Goal: Navigation & Orientation: Understand site structure

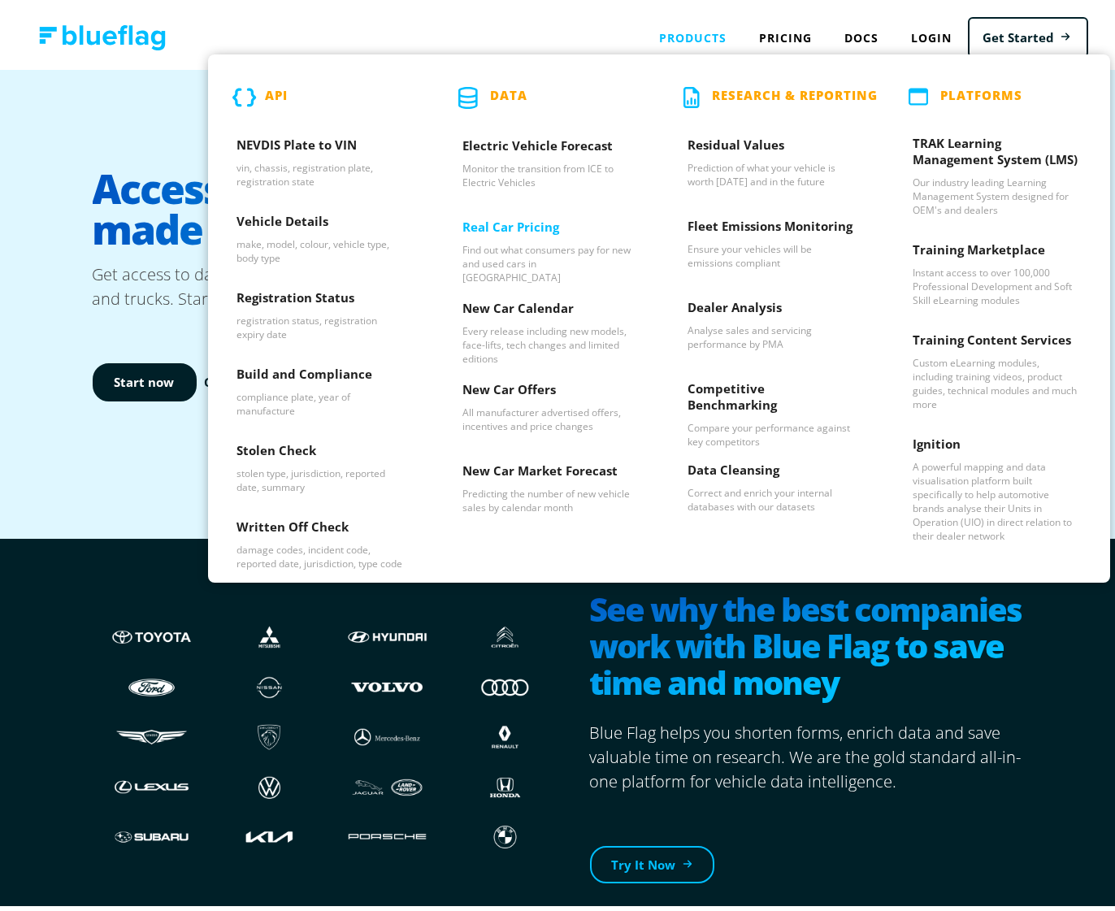
click at [496, 221] on h3 "Real Car Pricing" at bounding box center [546, 226] width 168 height 24
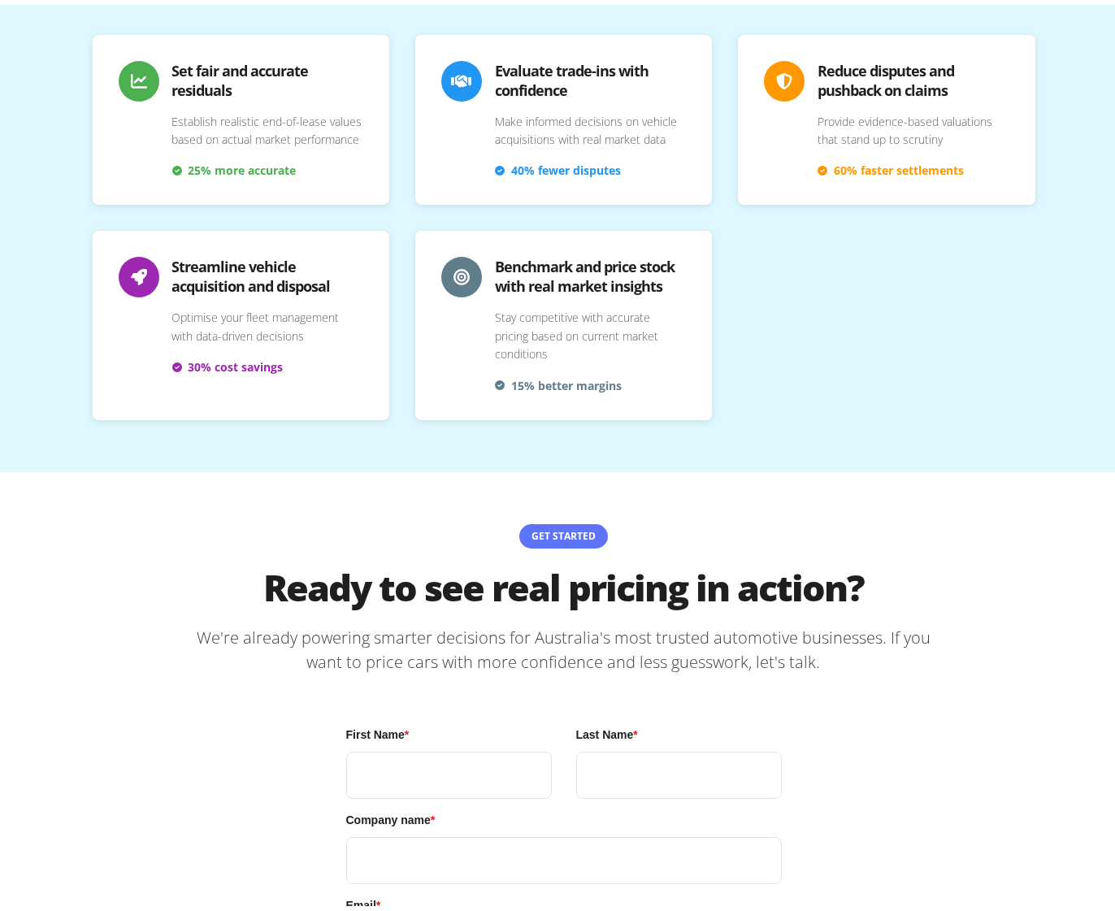
scroll to position [3785, 0]
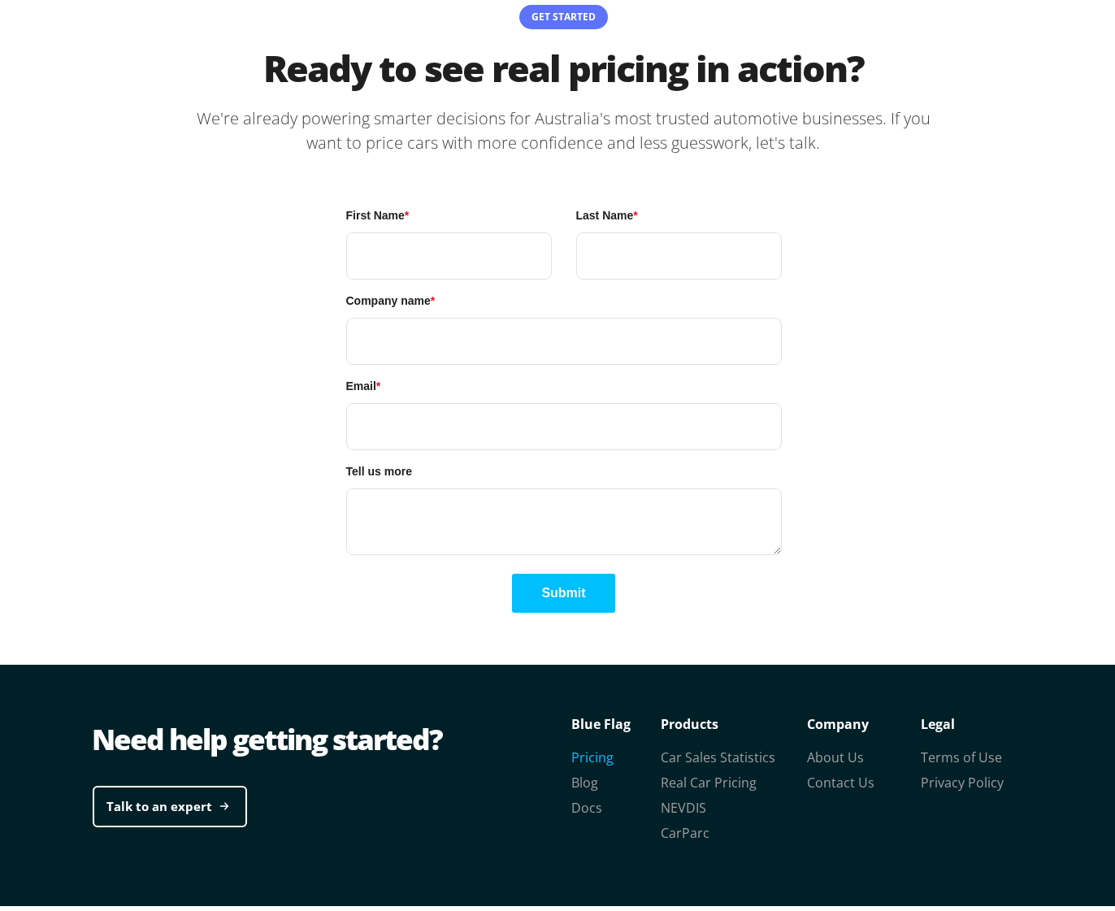
click at [578, 743] on link "Pricing" at bounding box center [593, 752] width 42 height 18
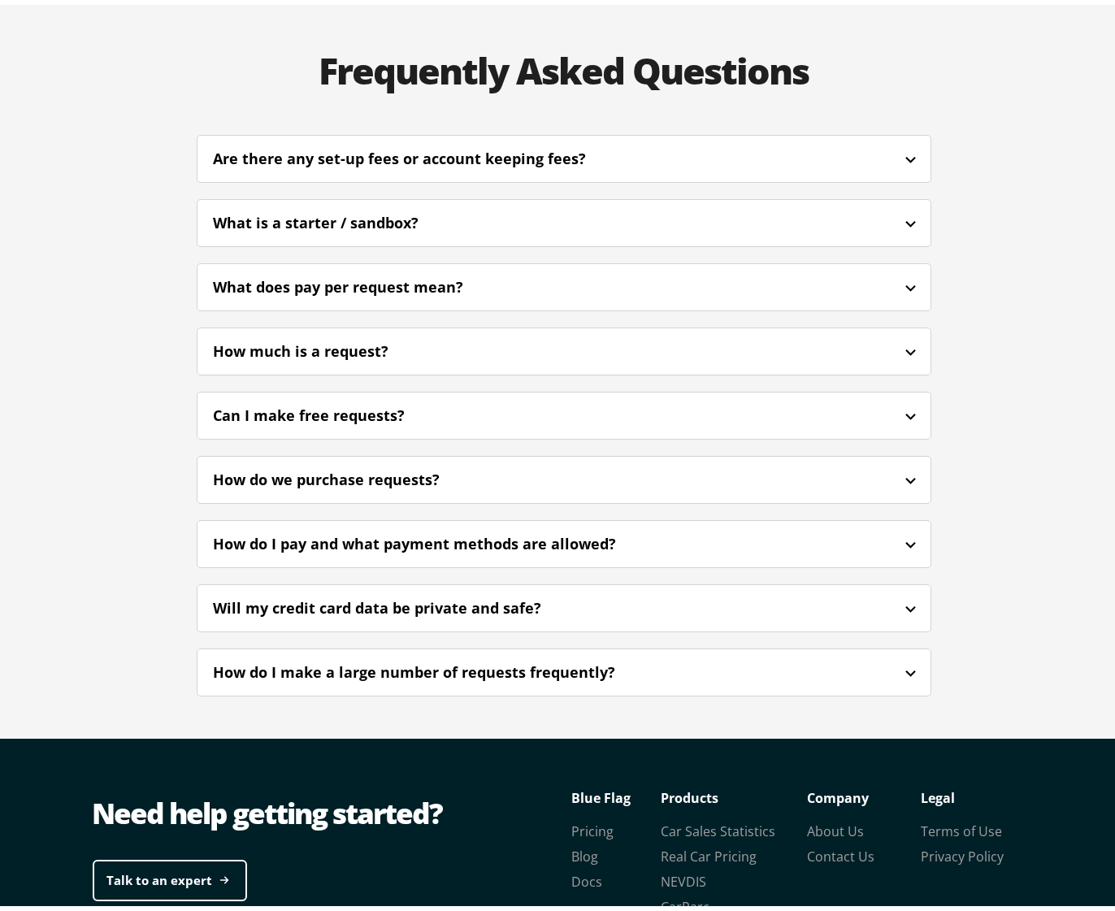
scroll to position [4259, 0]
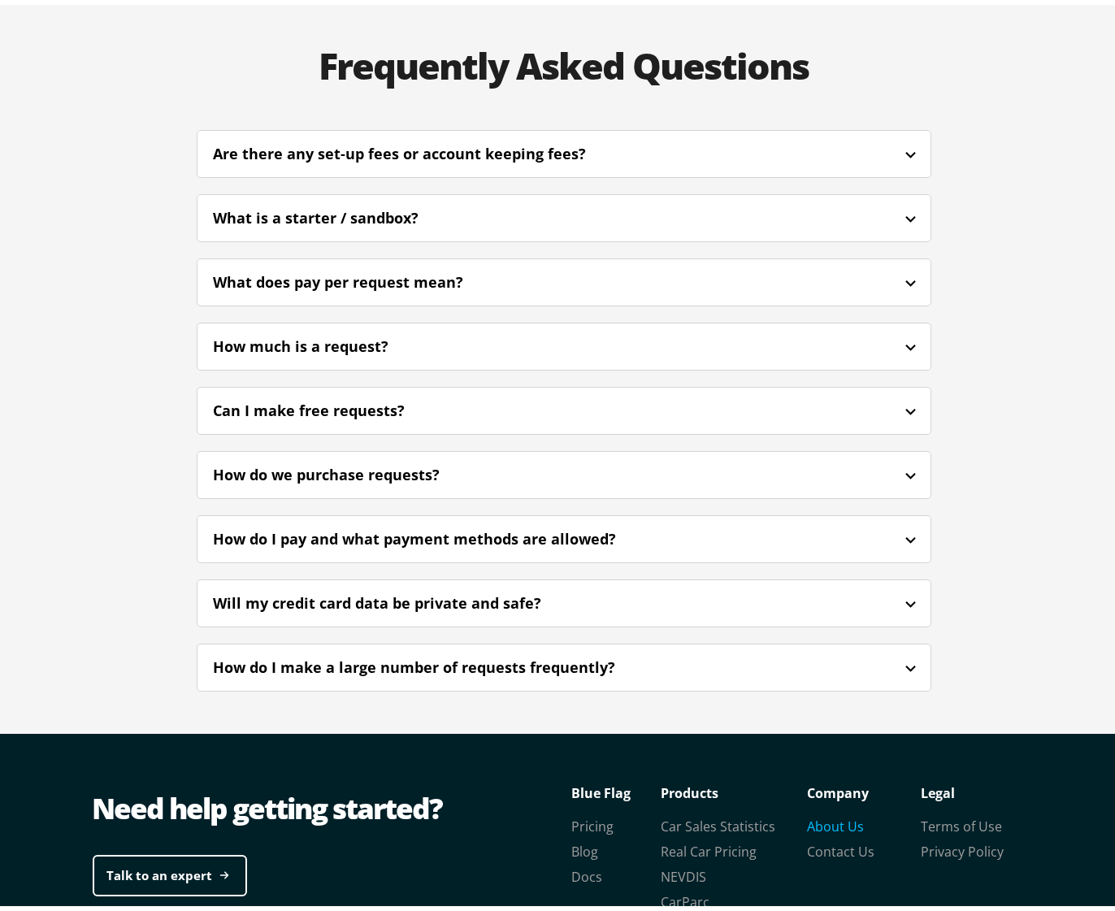
click at [826, 812] on link "About Us" at bounding box center [836, 821] width 57 height 18
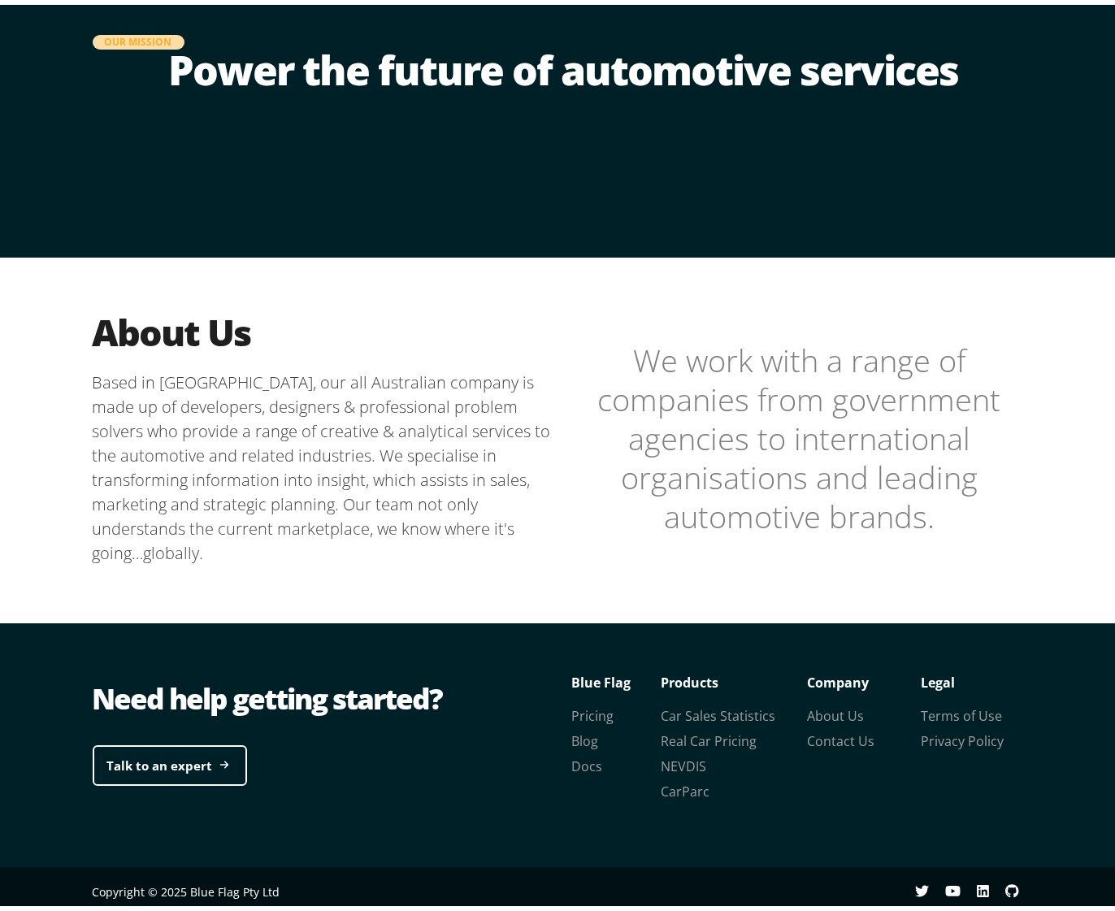
scroll to position [179, 0]
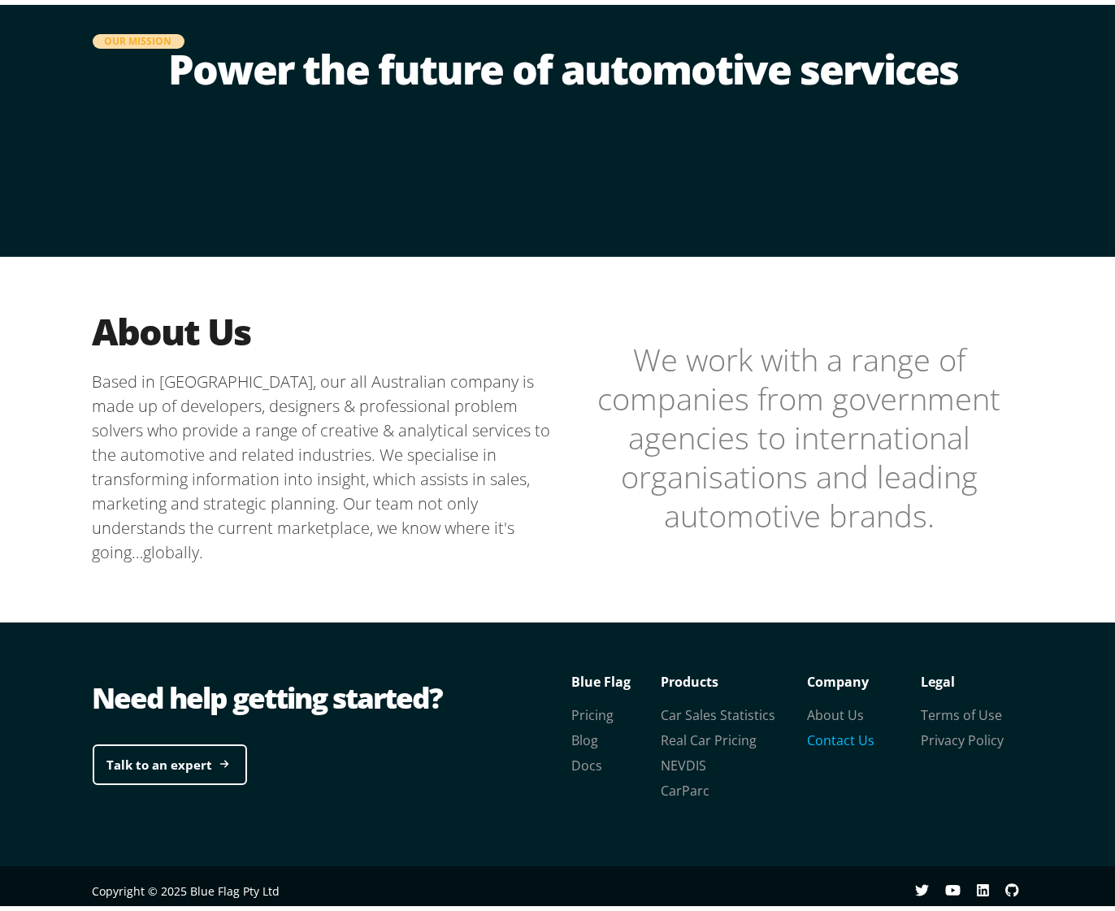
click at [841, 743] on link "Contact Us" at bounding box center [841, 735] width 67 height 18
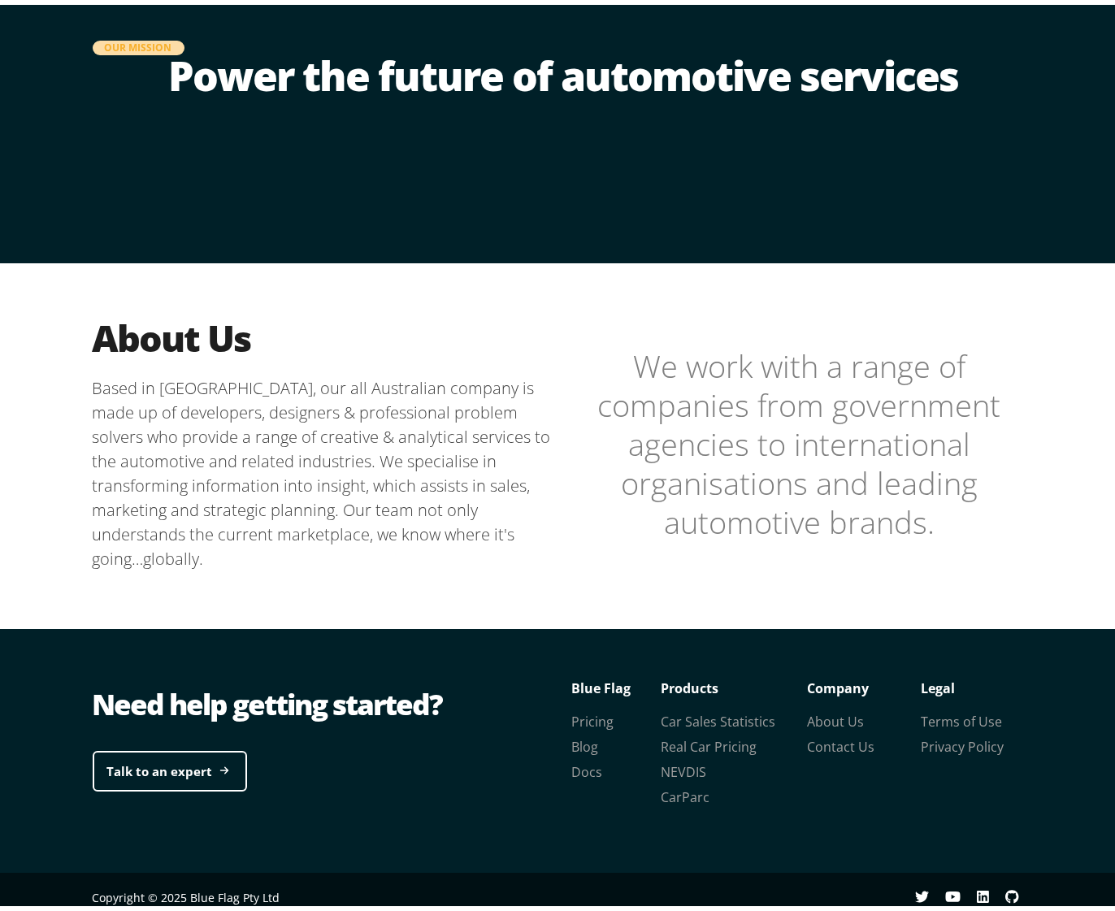
scroll to position [179, 0]
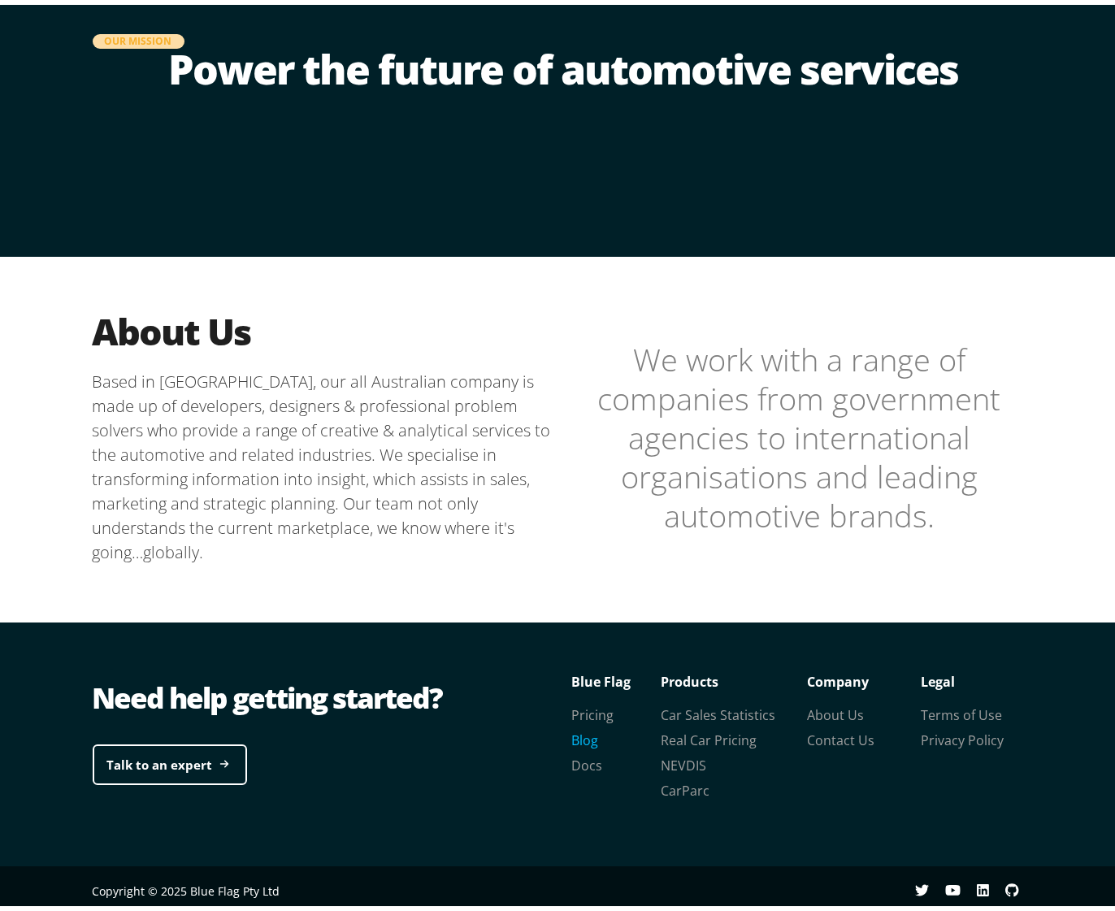
click at [588, 739] on link "Blog" at bounding box center [585, 735] width 27 height 18
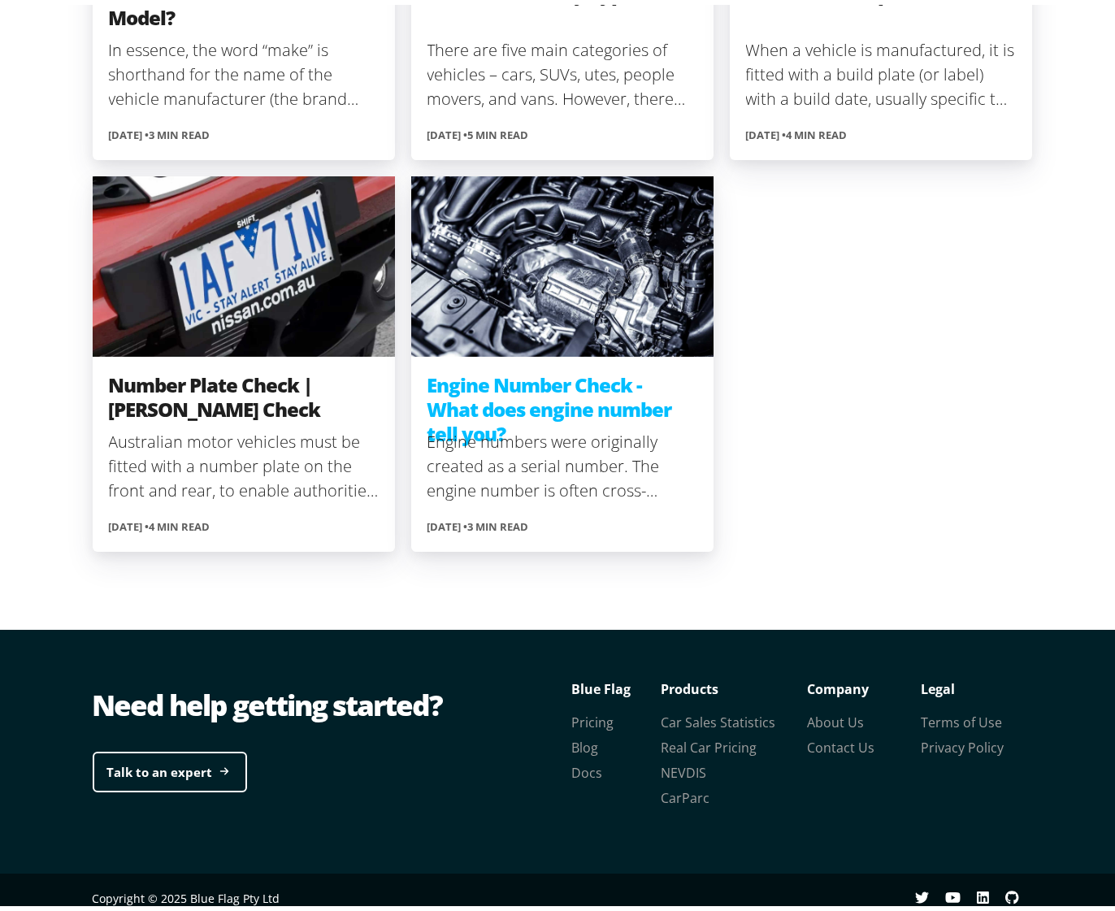
scroll to position [1135, 0]
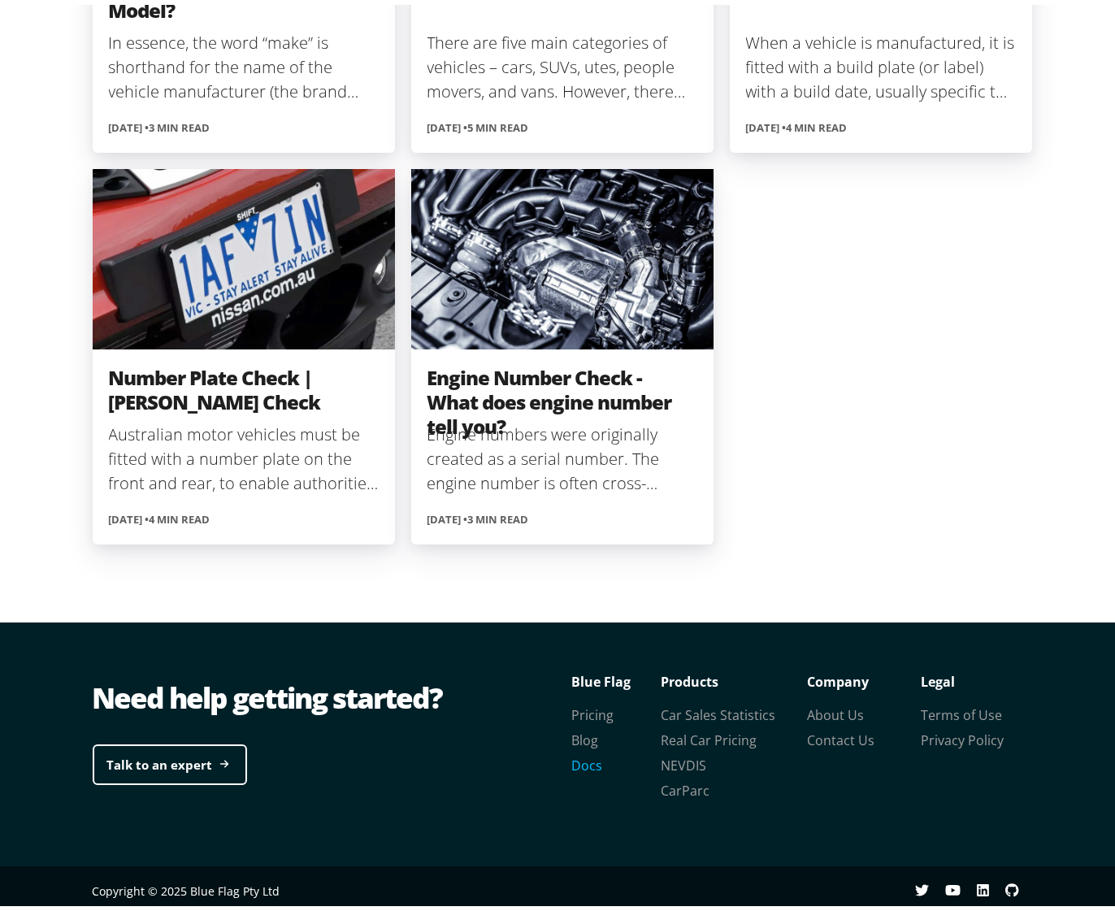
click at [584, 765] on link "Docs" at bounding box center [587, 761] width 31 height 18
